Goal: Task Accomplishment & Management: Manage account settings

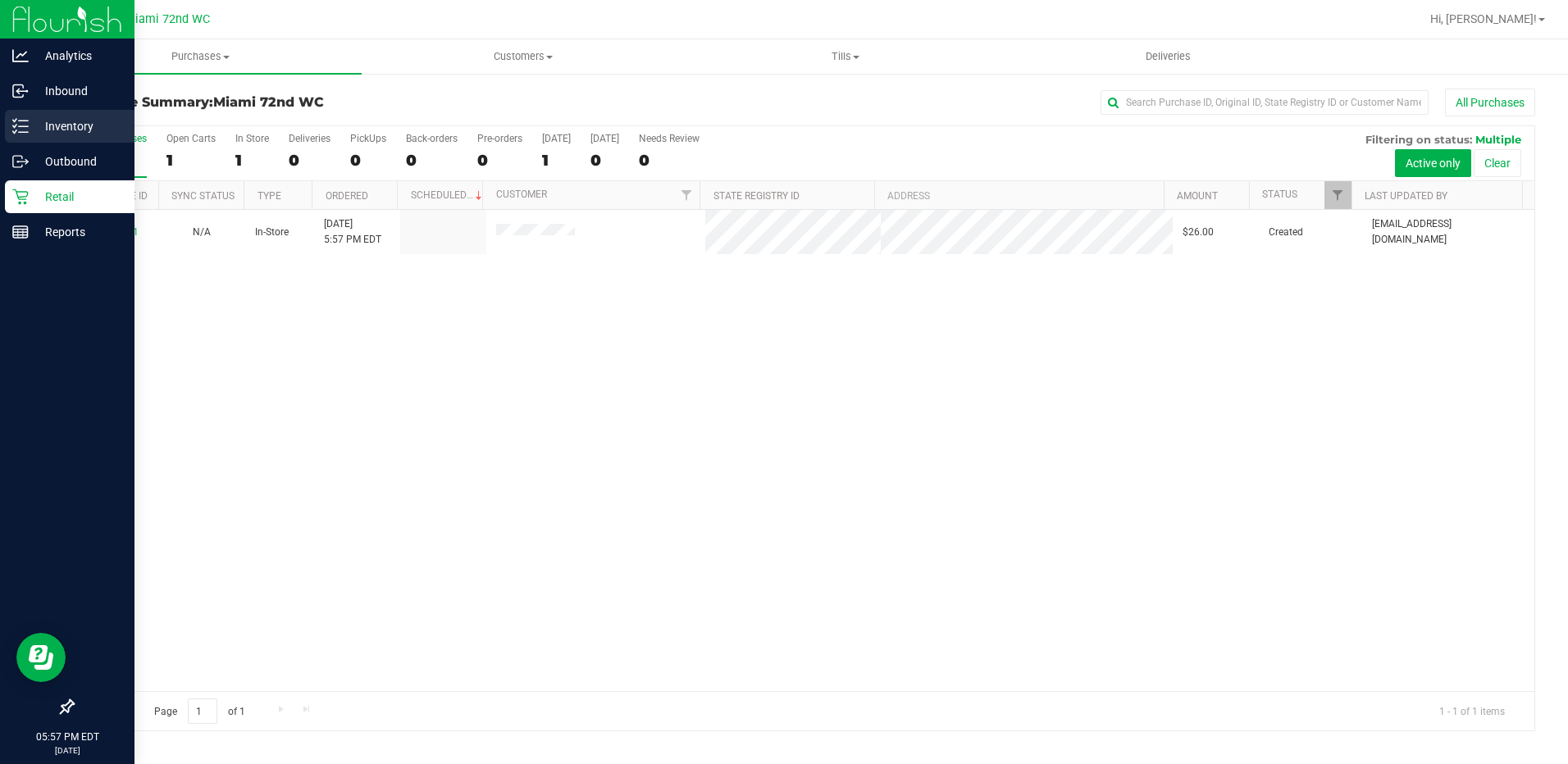
click at [26, 131] on icon at bounding box center [20, 126] width 16 height 16
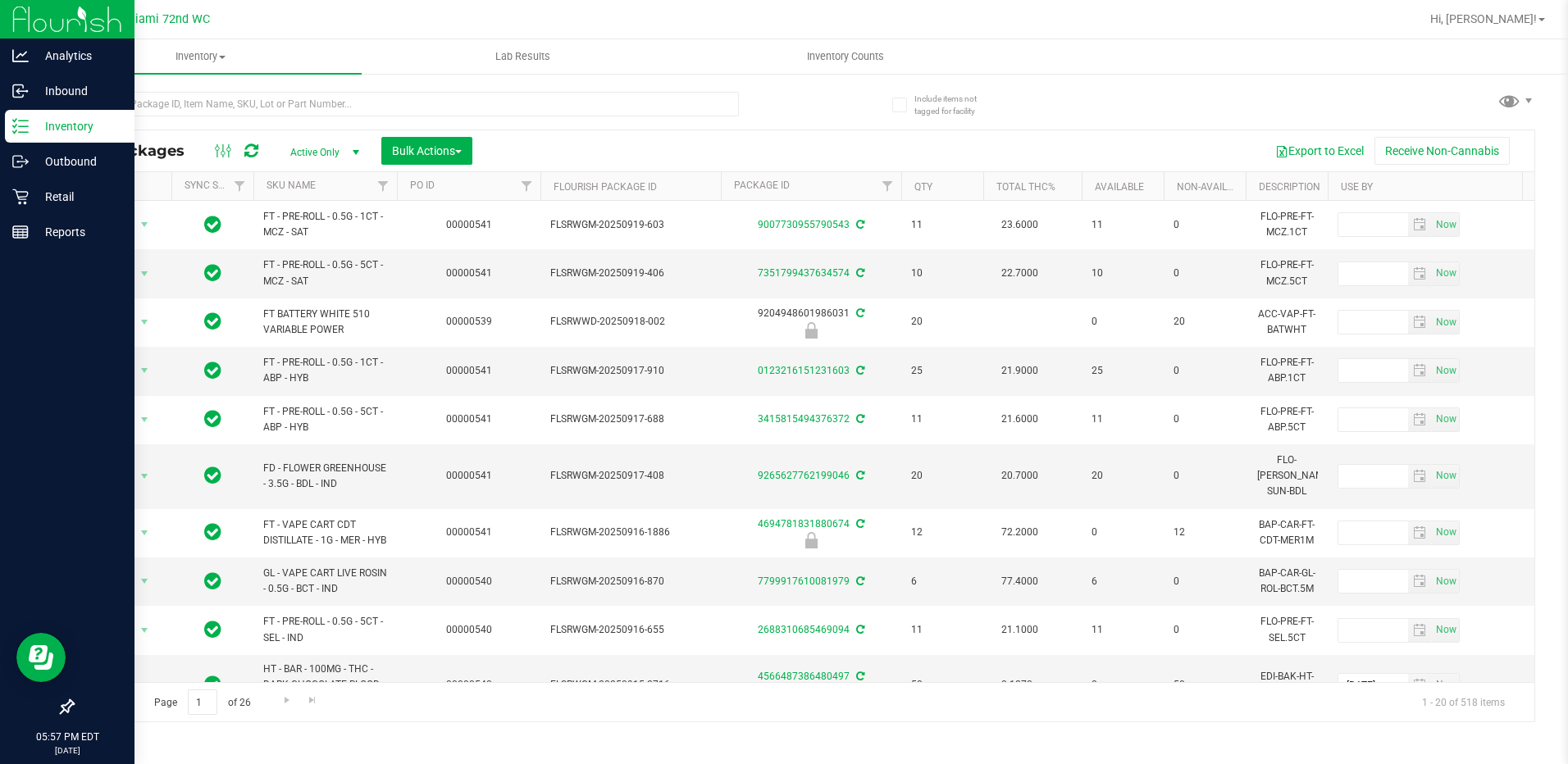
click at [331, 187] on th "SKU Name" at bounding box center [325, 186] width 144 height 28
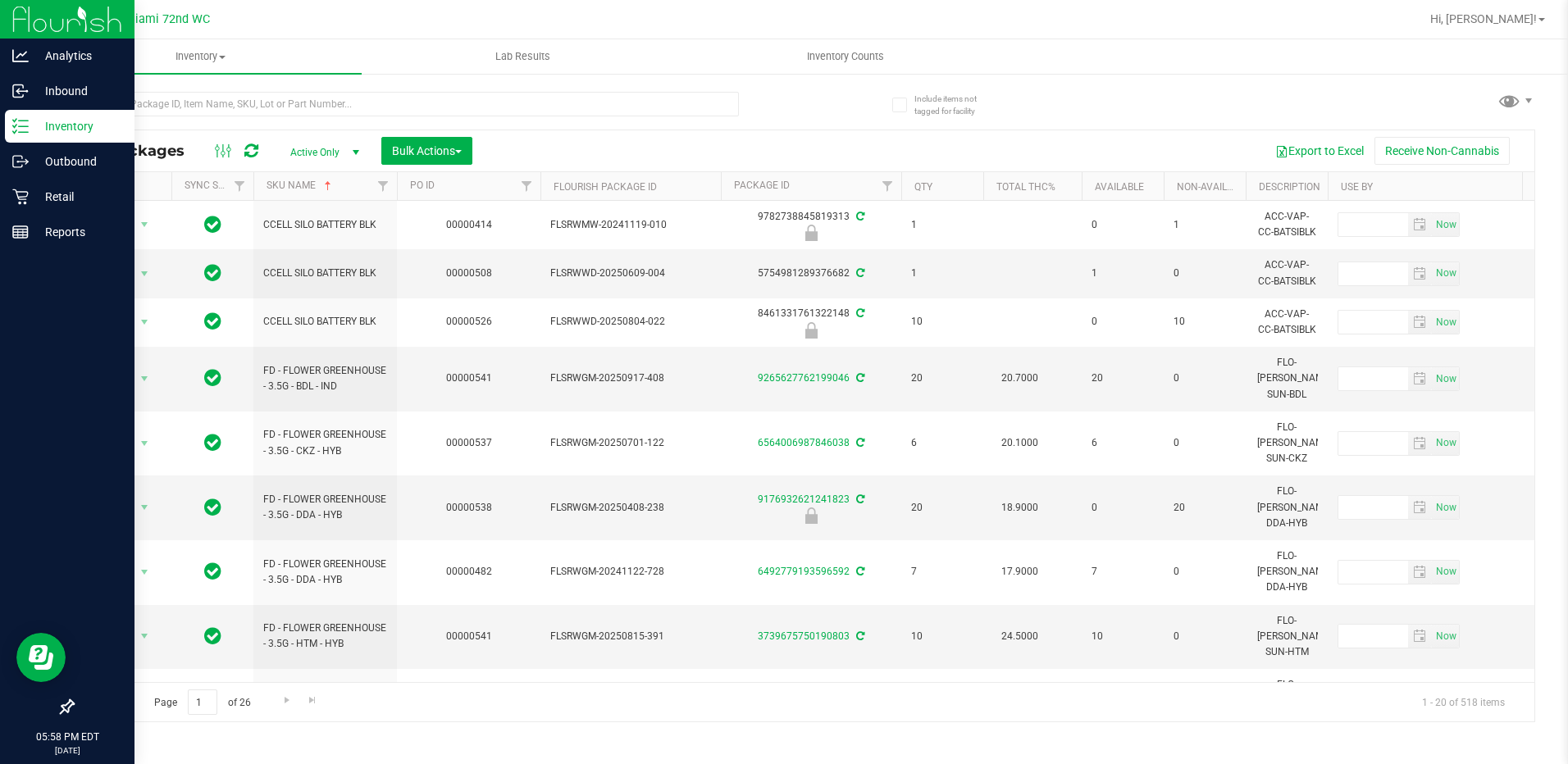
click at [251, 154] on icon at bounding box center [251, 151] width 14 height 16
click at [1315, 153] on button "Export to Excel" at bounding box center [1319, 151] width 110 height 27
click at [98, 123] on p "Inventory" at bounding box center [78, 126] width 99 height 20
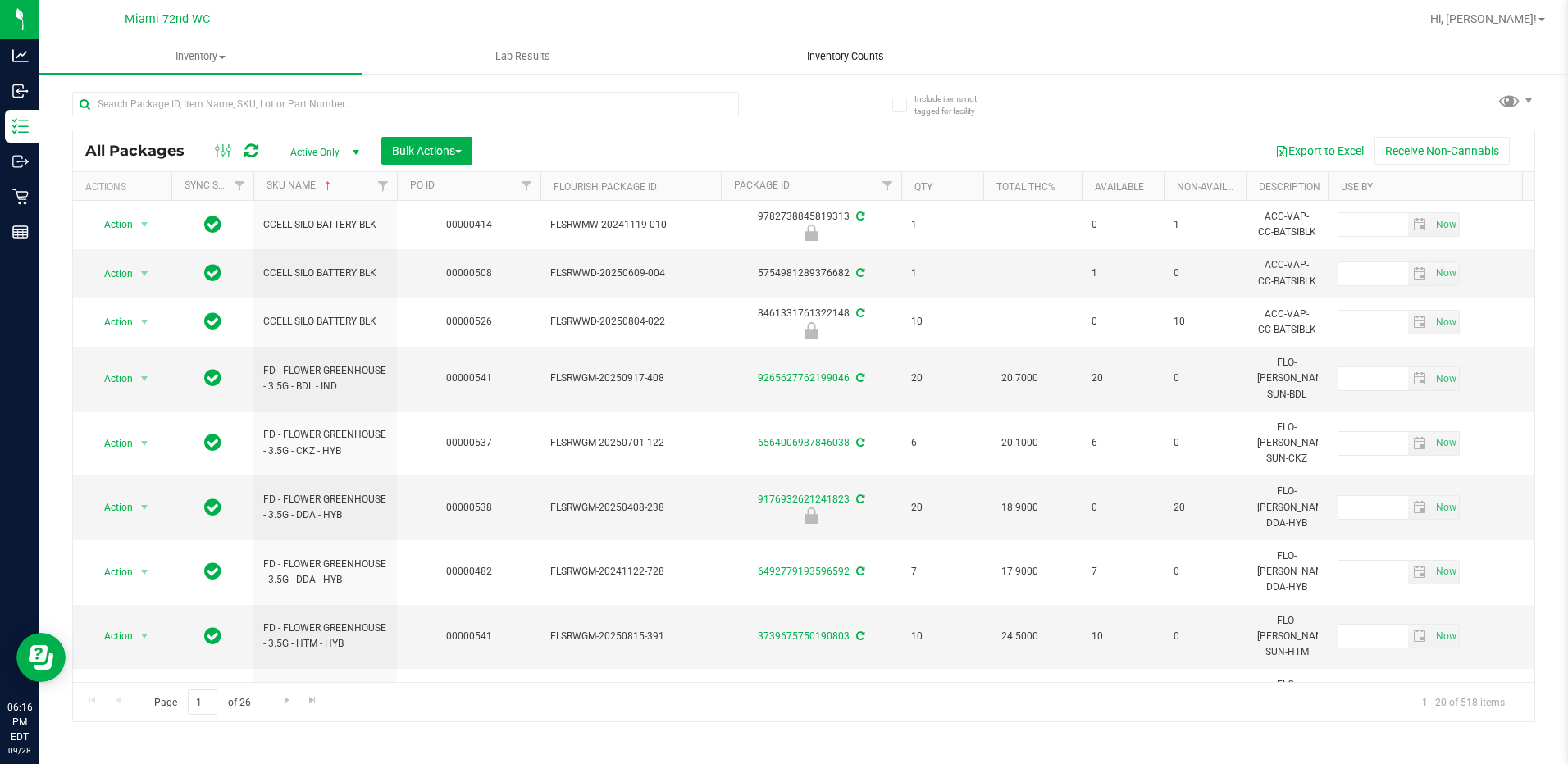
click at [830, 61] on span "Inventory Counts" at bounding box center [845, 57] width 122 height 15
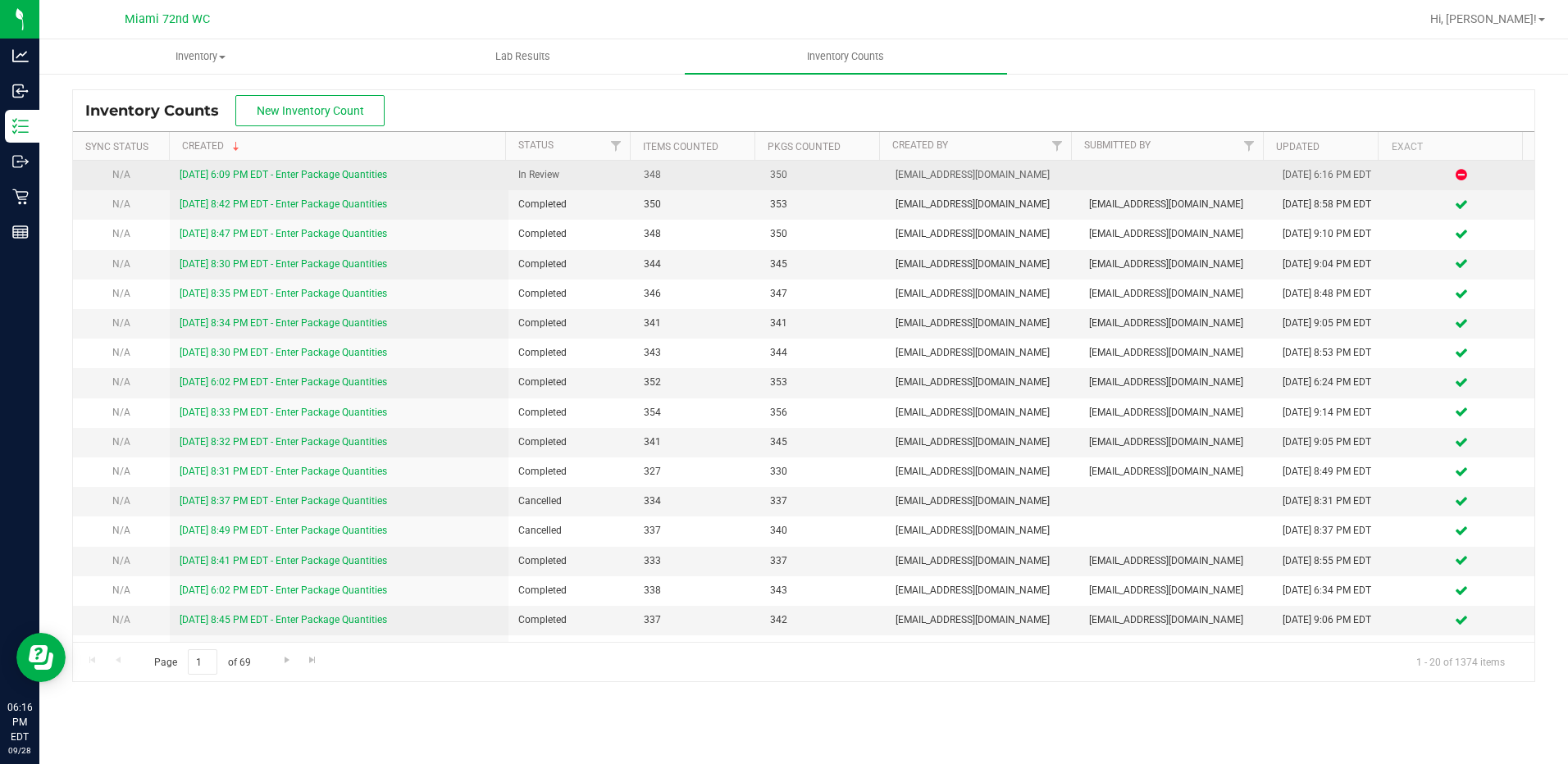
click at [272, 175] on link "[DATE] 6:09 PM EDT - Enter Package Quantities" at bounding box center [283, 175] width 208 height 12
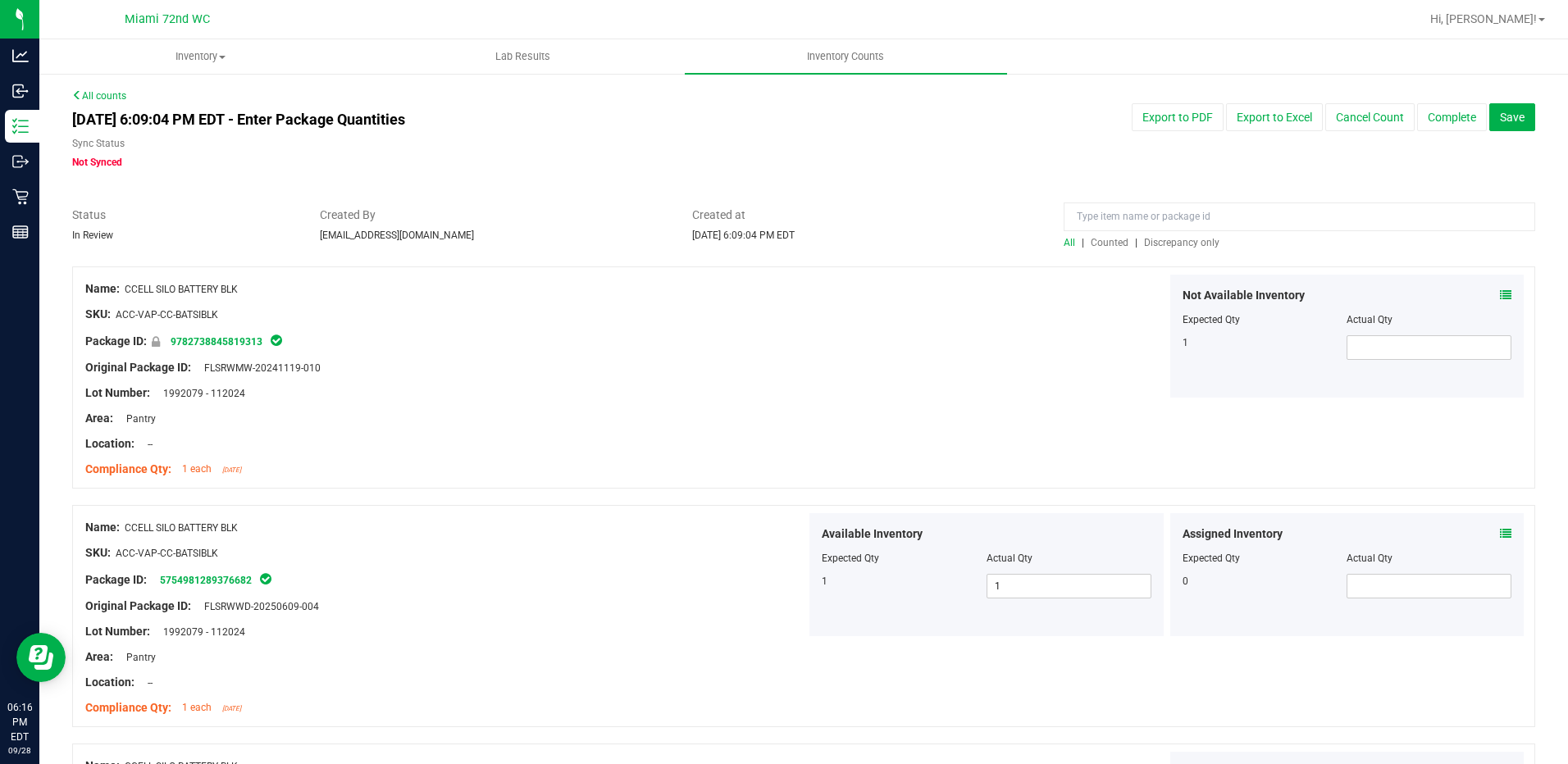
click at [1164, 250] on div at bounding box center [804, 259] width 1463 height 16
click at [1167, 240] on span "Discrepancy only" at bounding box center [1181, 242] width 76 height 12
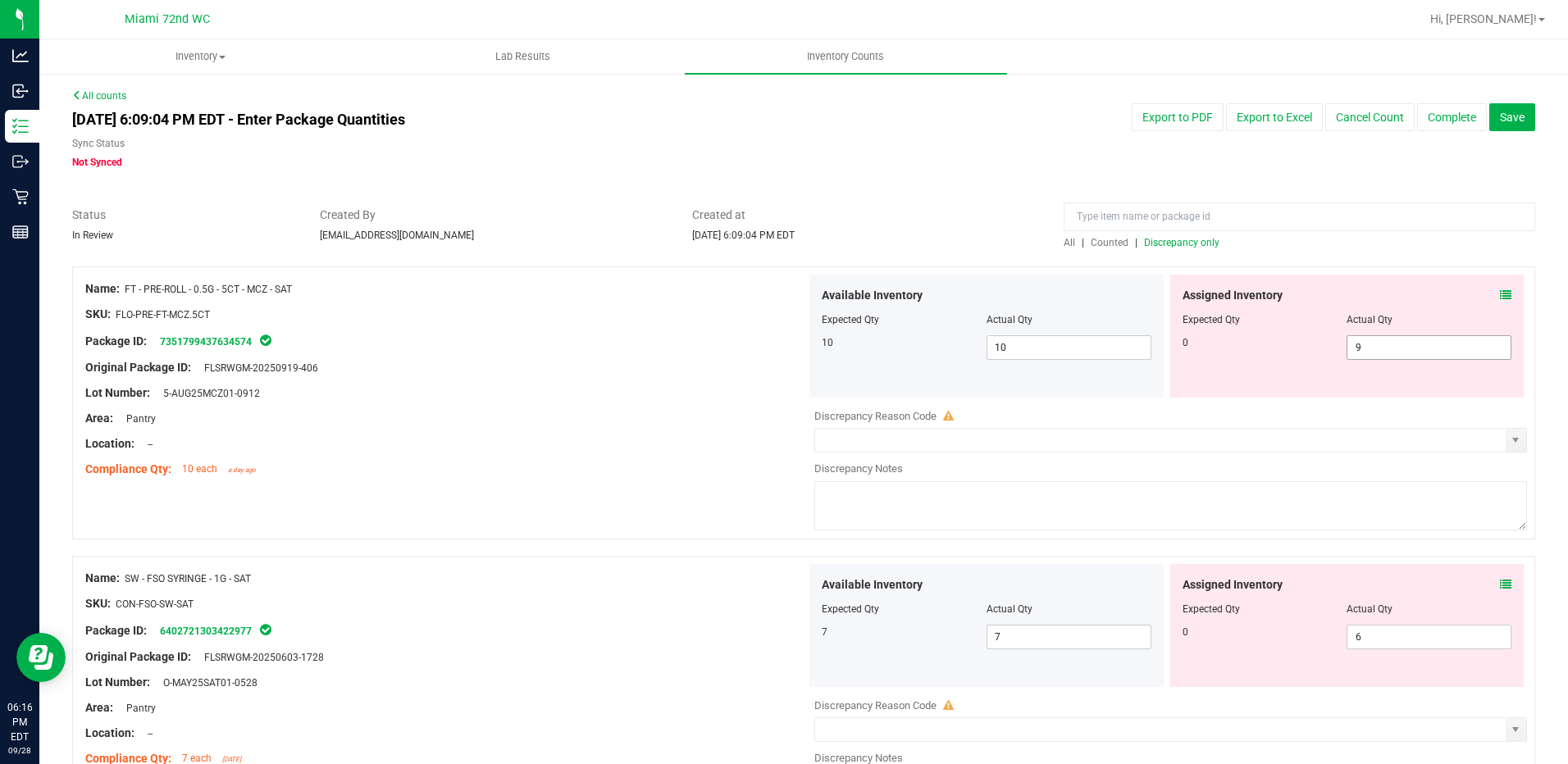
click at [1450, 353] on span "9 9" at bounding box center [1429, 347] width 165 height 25
click at [551, 418] on div "Area: Pantry" at bounding box center [445, 419] width 720 height 17
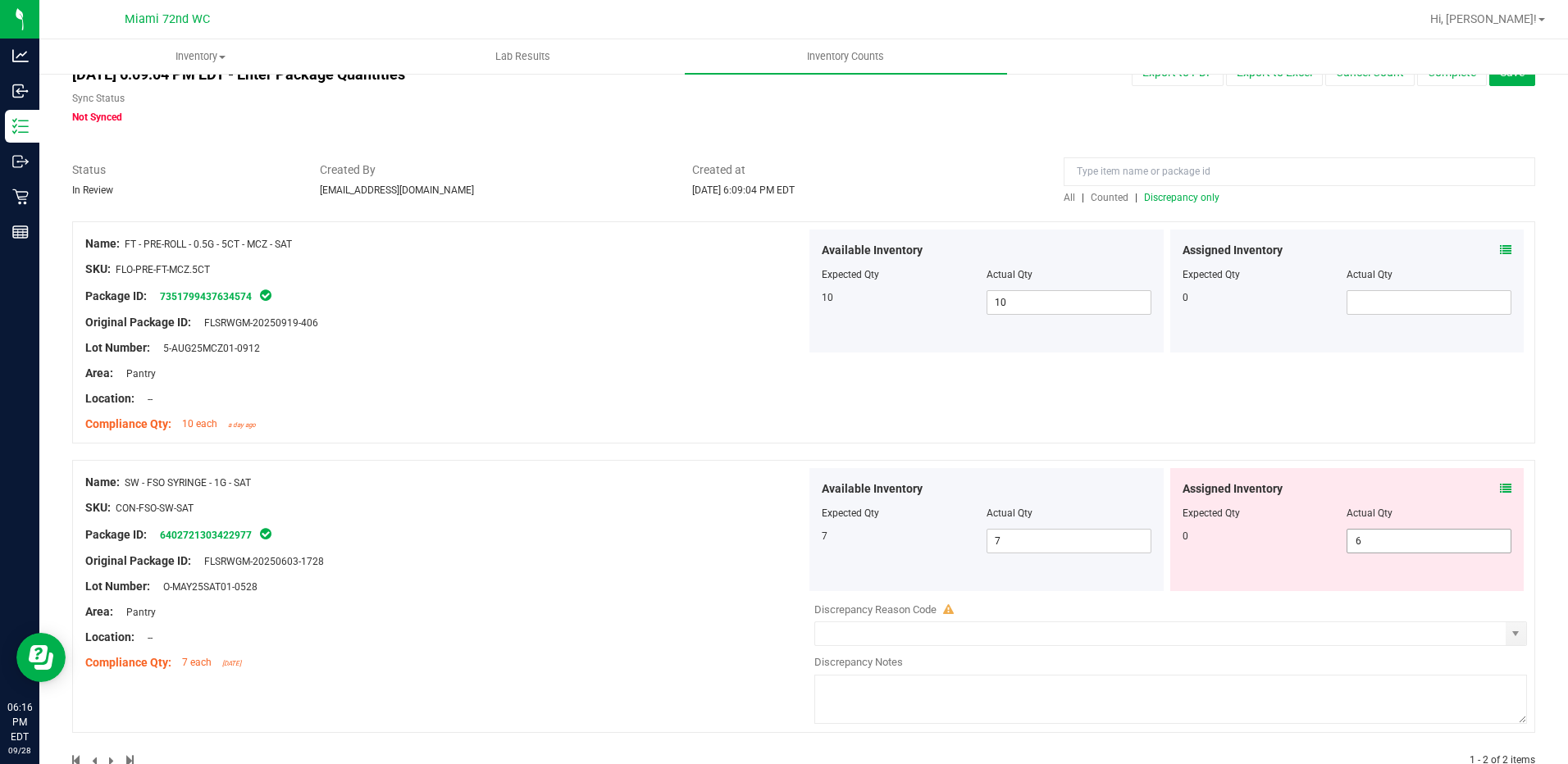
scroll to position [86, 0]
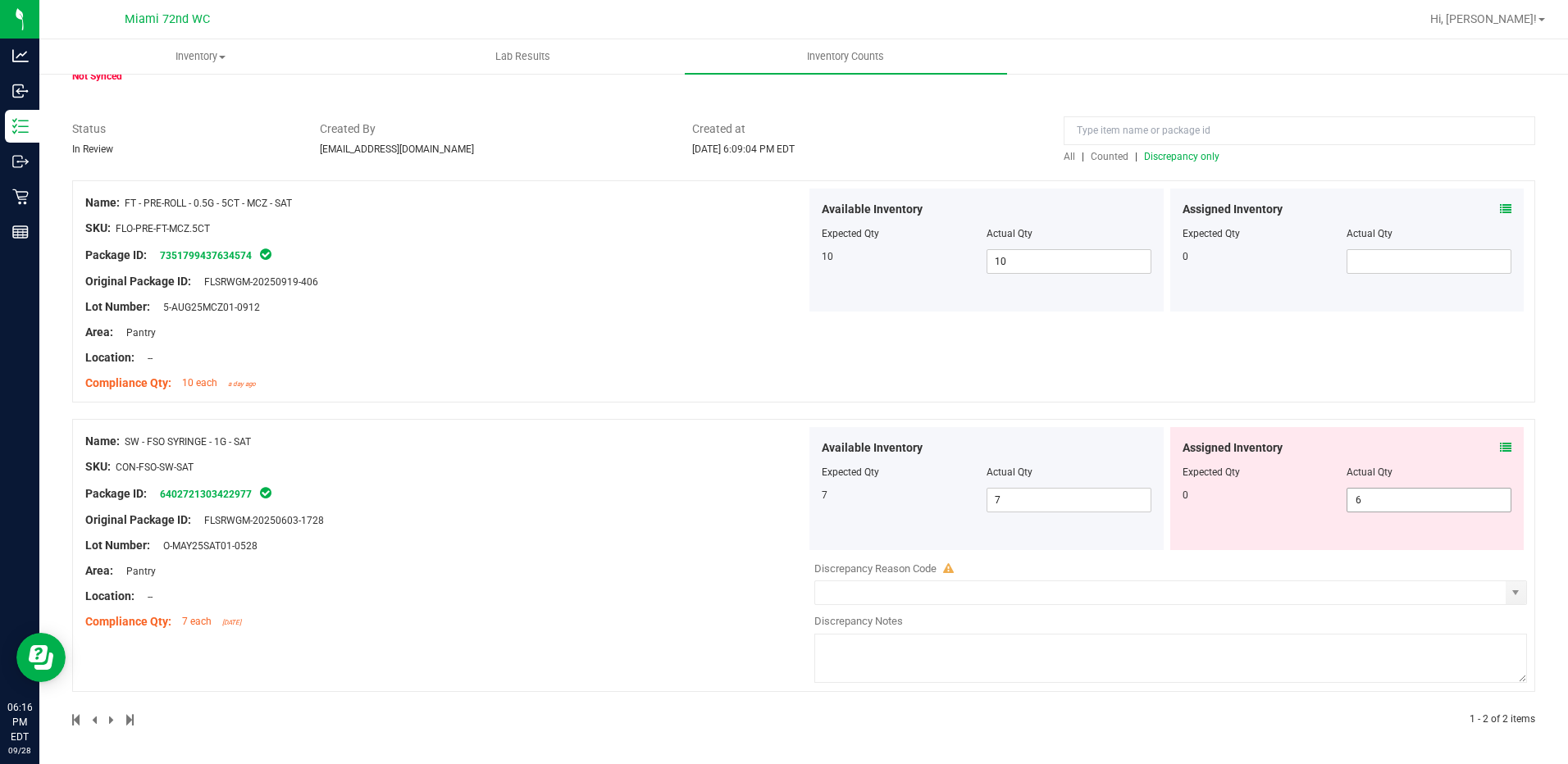
click at [1409, 504] on span "6 6" at bounding box center [1429, 500] width 165 height 25
click at [609, 478] on div "Name: SW - FSO SYRINGE - 1G - SAT SKU: CON-FSO-SW-SAT Package ID: 6402721303422…" at bounding box center [445, 531] width 720 height 209
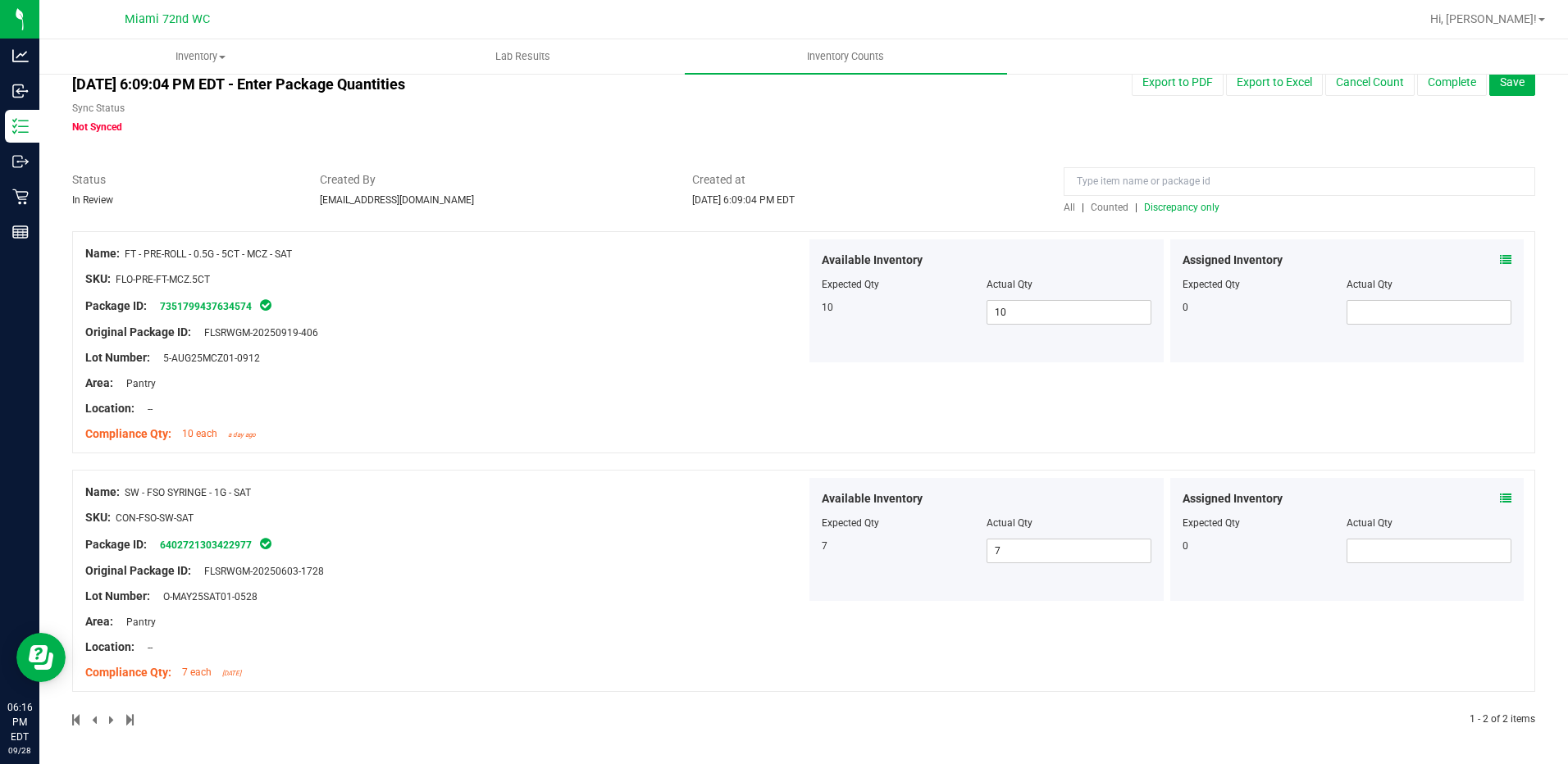
click at [1151, 211] on span "Discrepancy only" at bounding box center [1181, 207] width 76 height 12
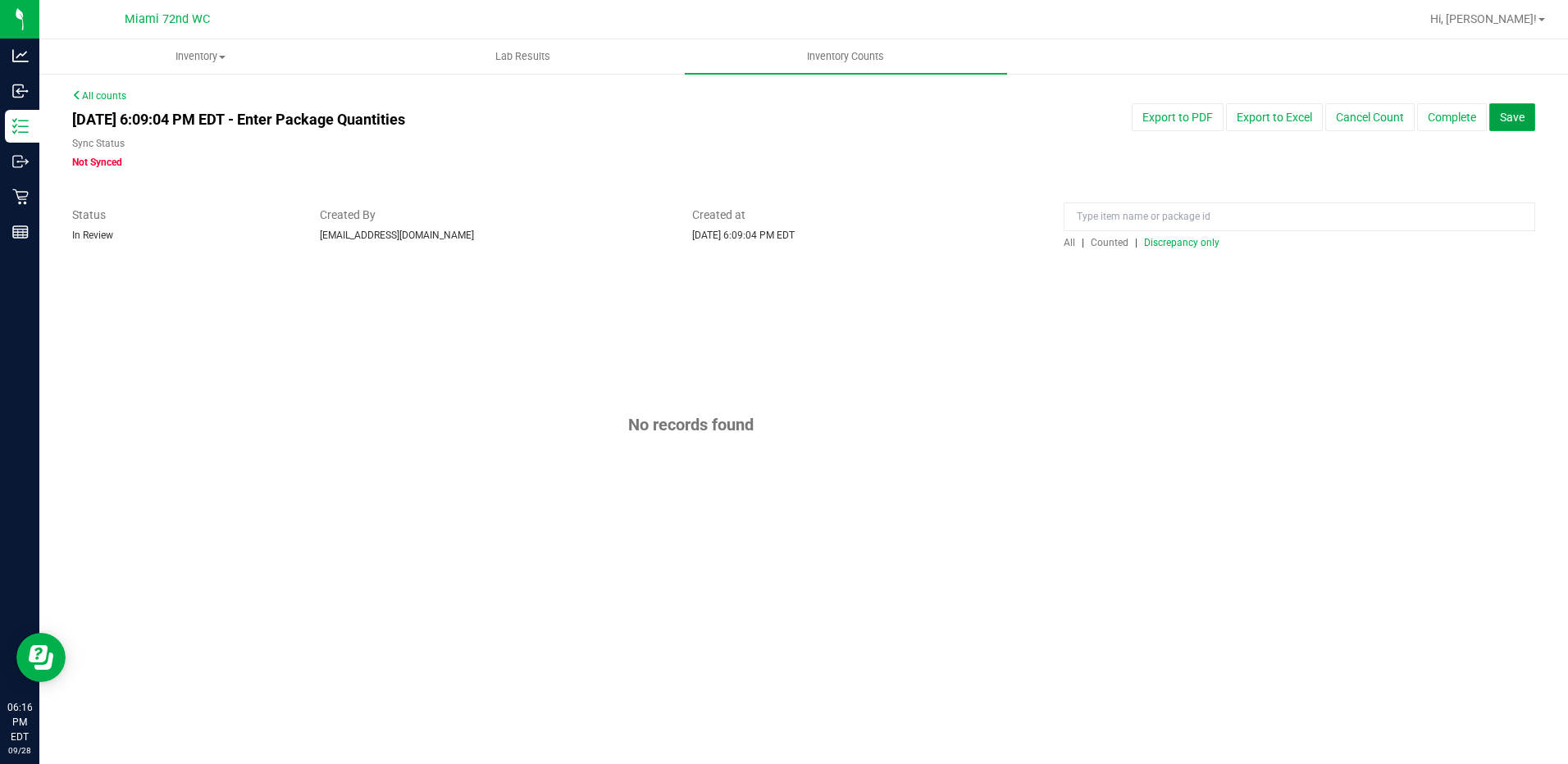
click at [1509, 114] on span "Save" at bounding box center [1512, 117] width 25 height 13
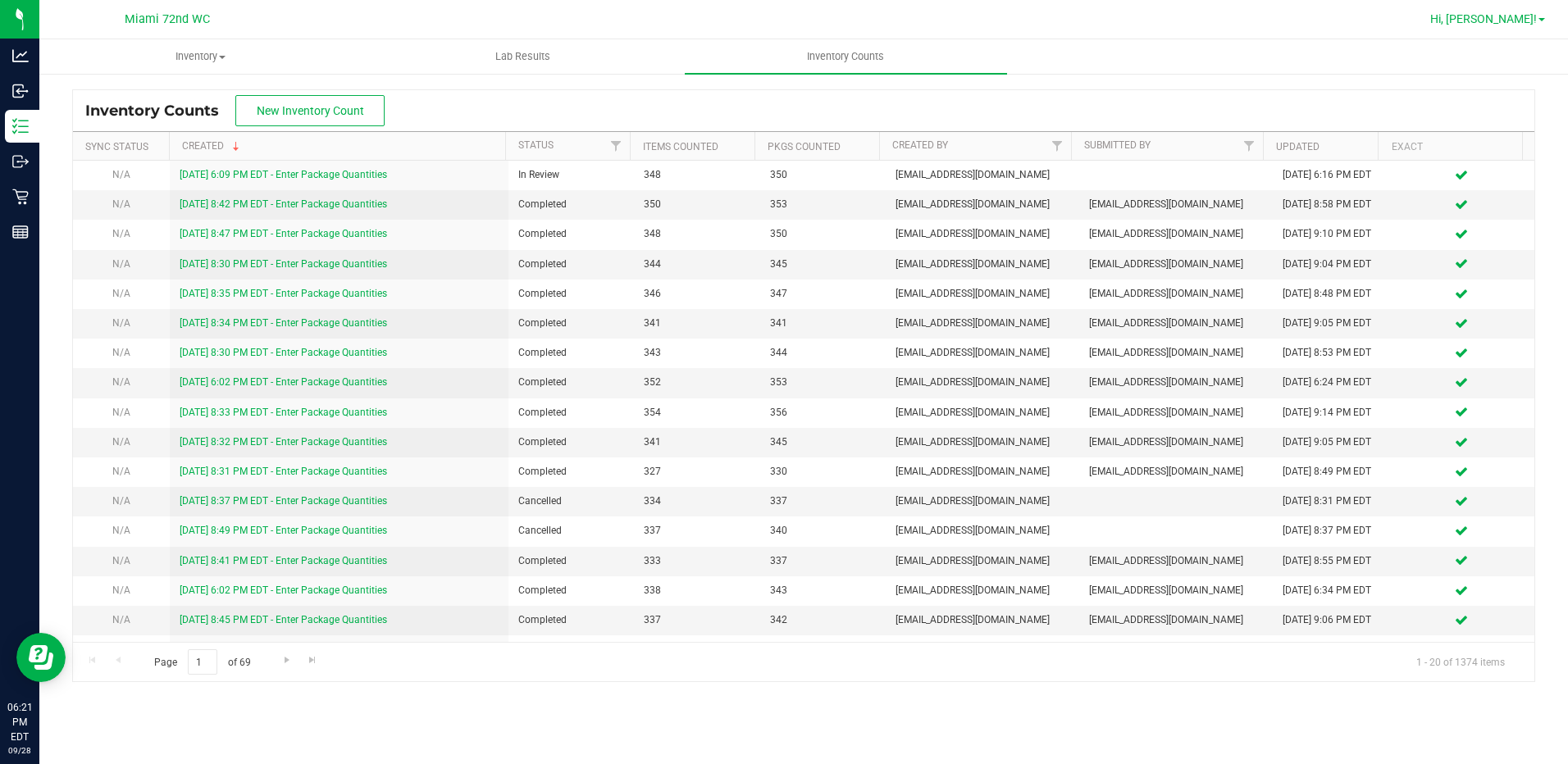
click at [1540, 19] on span at bounding box center [1541, 20] width 6 height 4
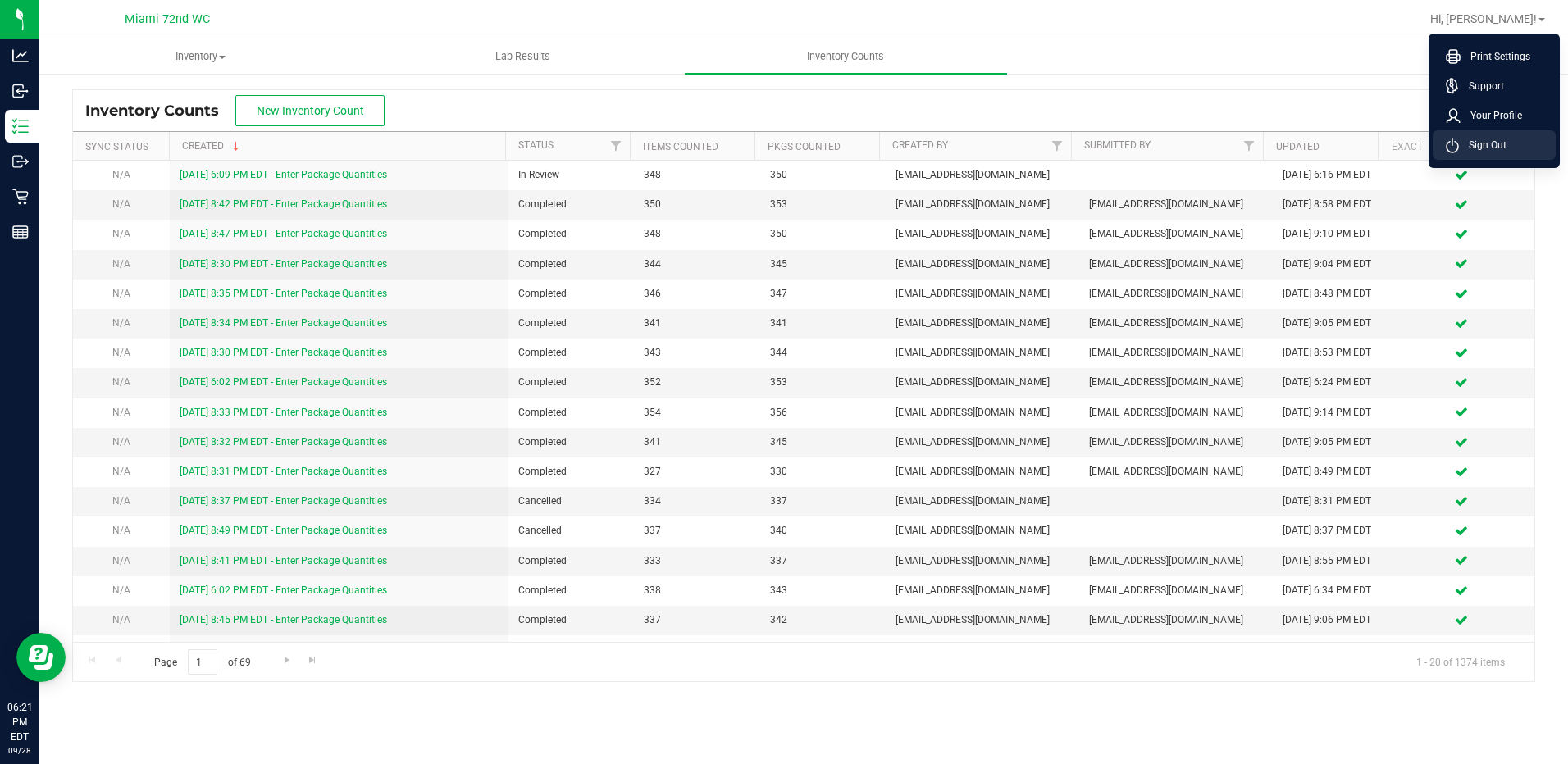
click at [1528, 150] on li "Sign Out" at bounding box center [1494, 145] width 123 height 29
